Goal: Information Seeking & Learning: Find specific fact

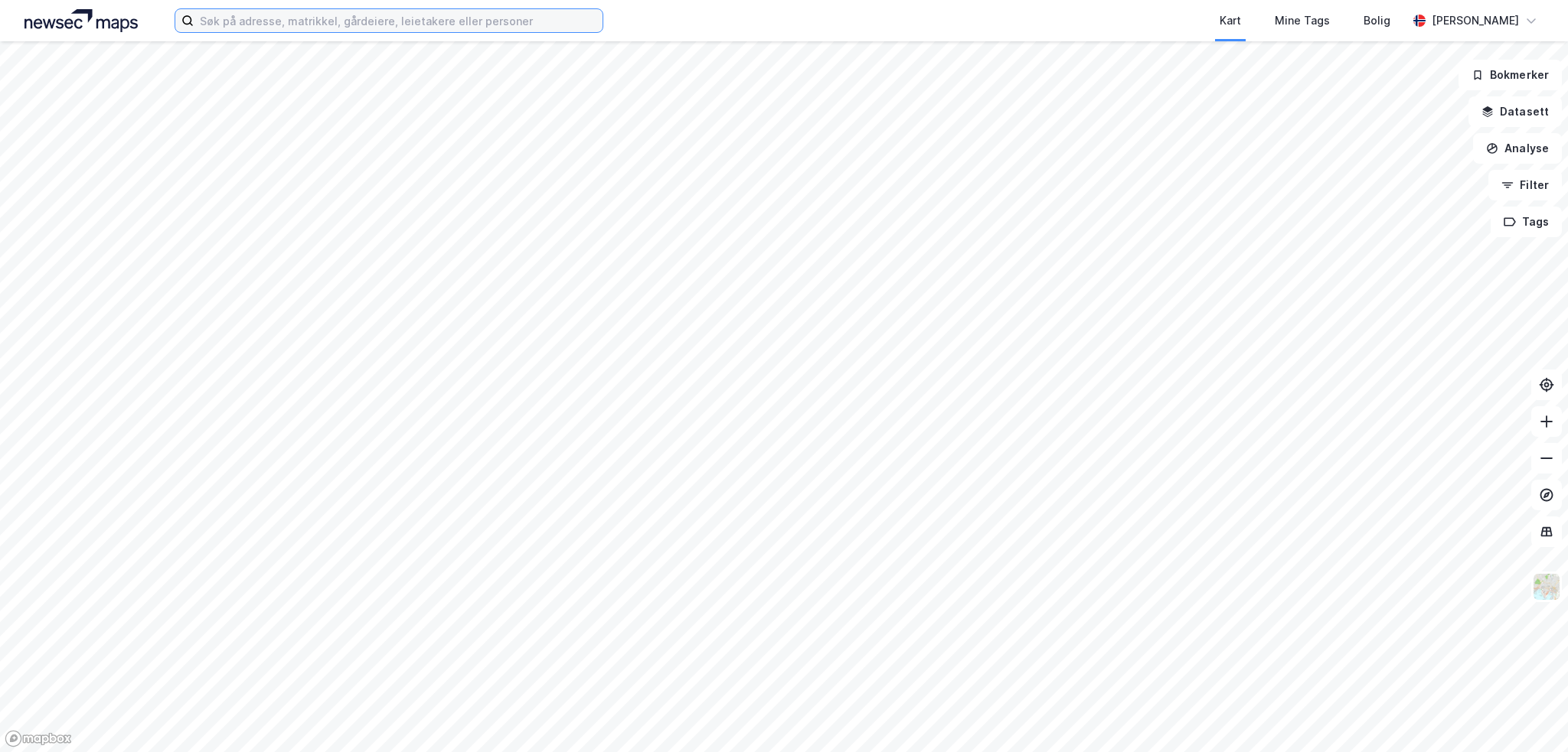
click at [336, 20] on input at bounding box center [398, 20] width 409 height 23
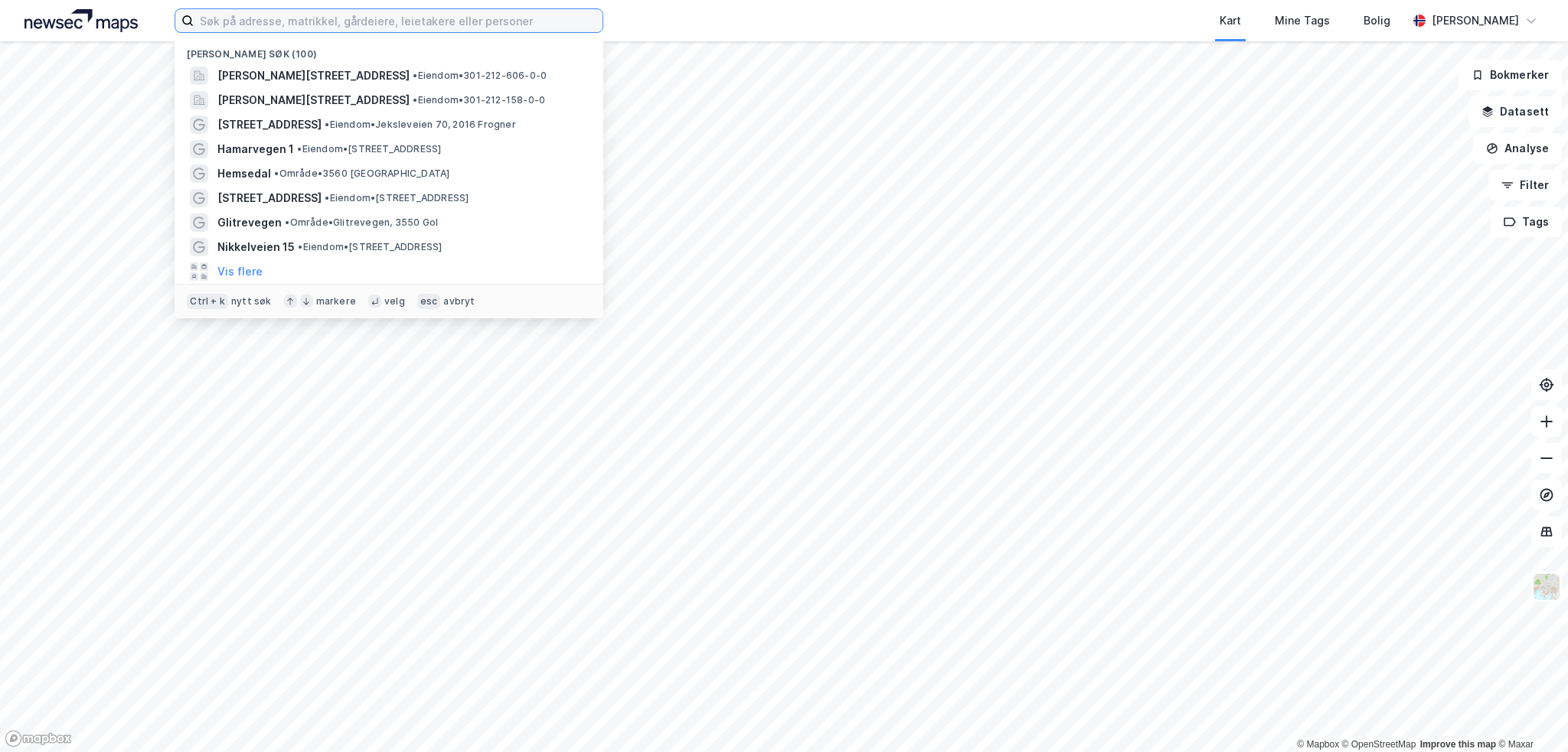
paste input "[STREET_ADDRESS],"
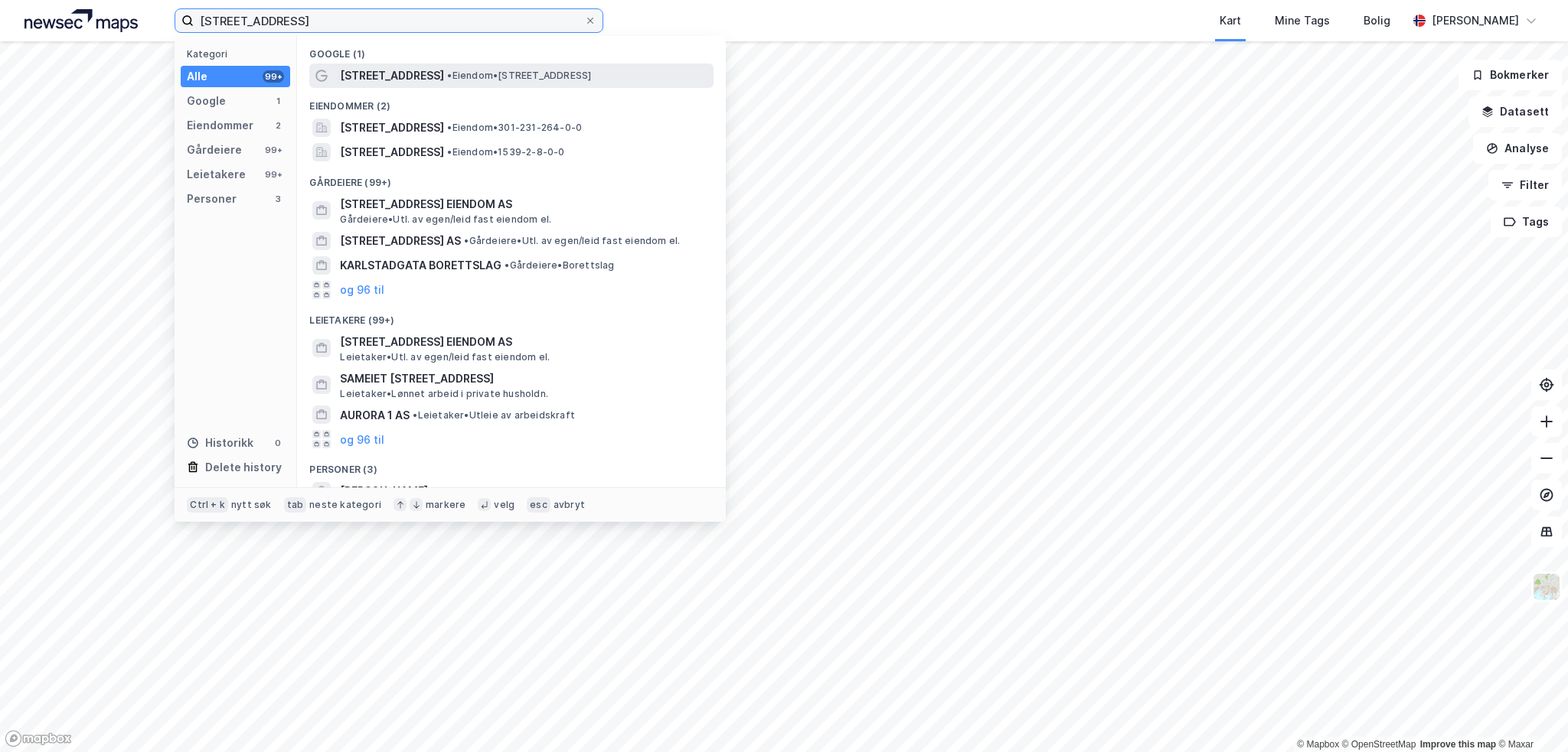
type input "[STREET_ADDRESS]"
click at [381, 69] on span "[STREET_ADDRESS]" at bounding box center [392, 76] width 104 height 18
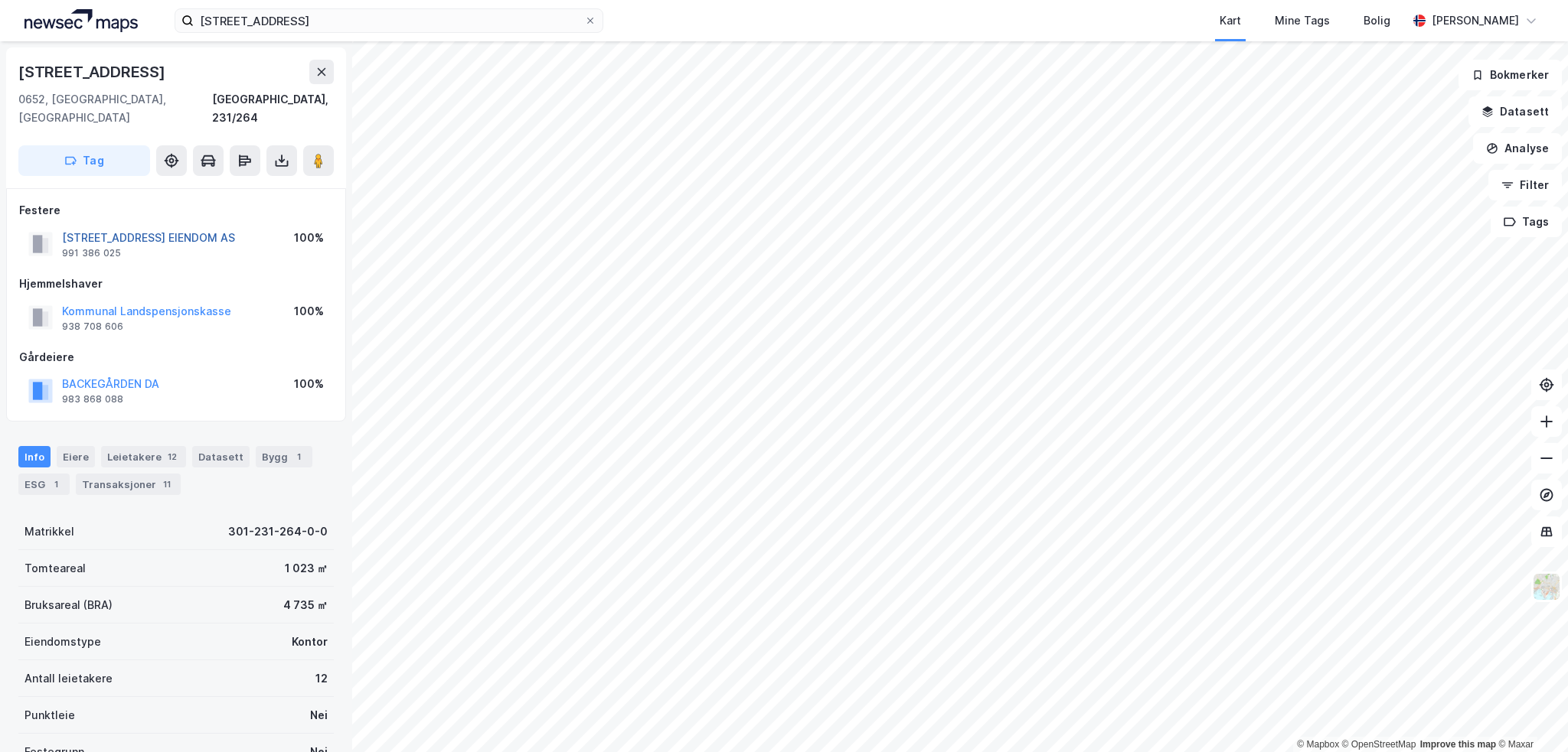
click at [0, 0] on button "[STREET_ADDRESS] EIENDOM AS" at bounding box center [0, 0] width 0 height 0
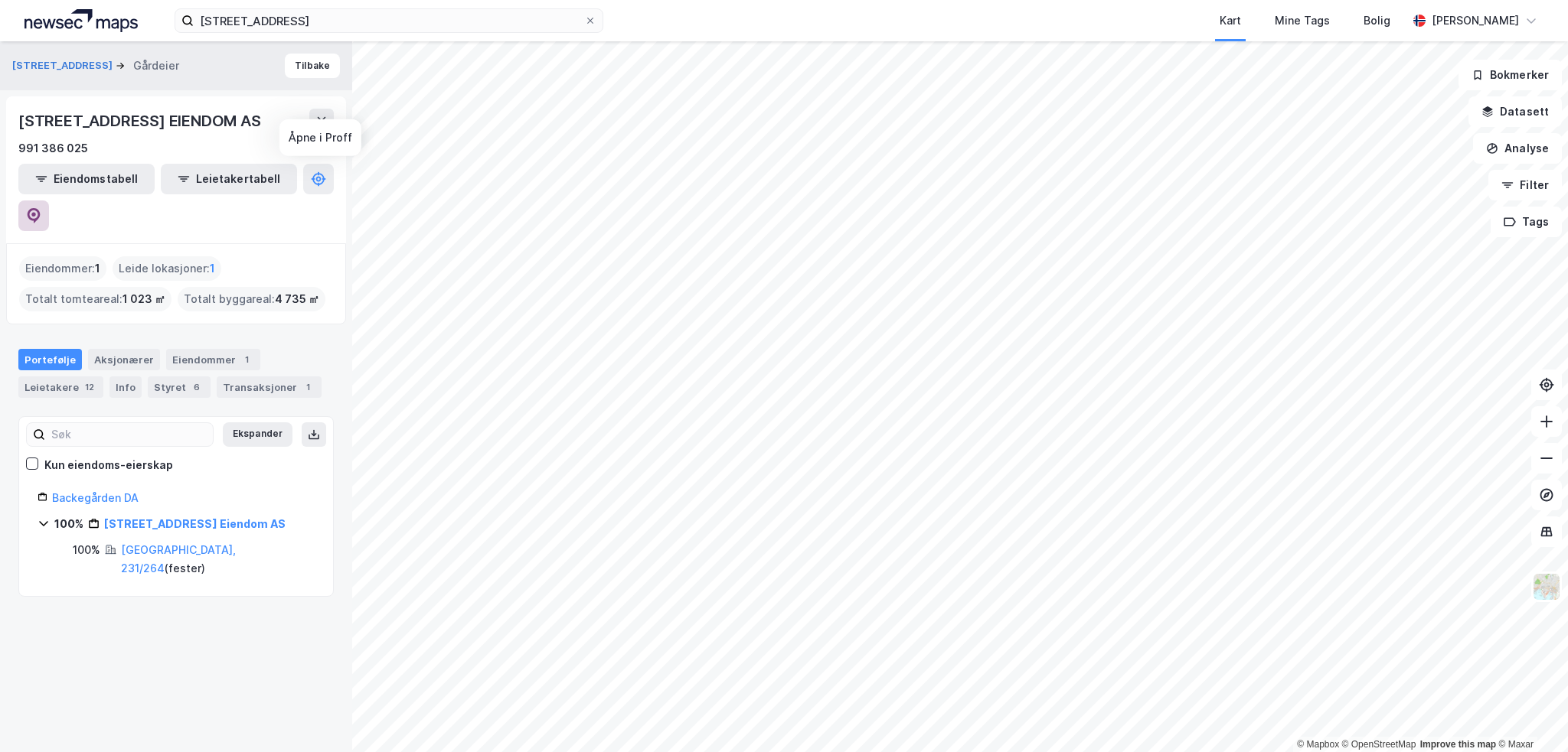
click at [49, 200] on button at bounding box center [33, 215] width 30 height 30
